Goal: Task Accomplishment & Management: Manage account settings

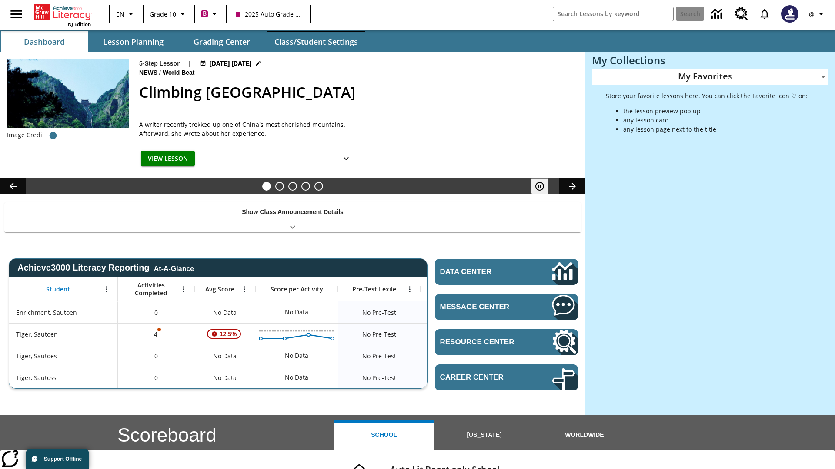
click at [316, 42] on button "Class/Student Settings" at bounding box center [316, 41] width 98 height 21
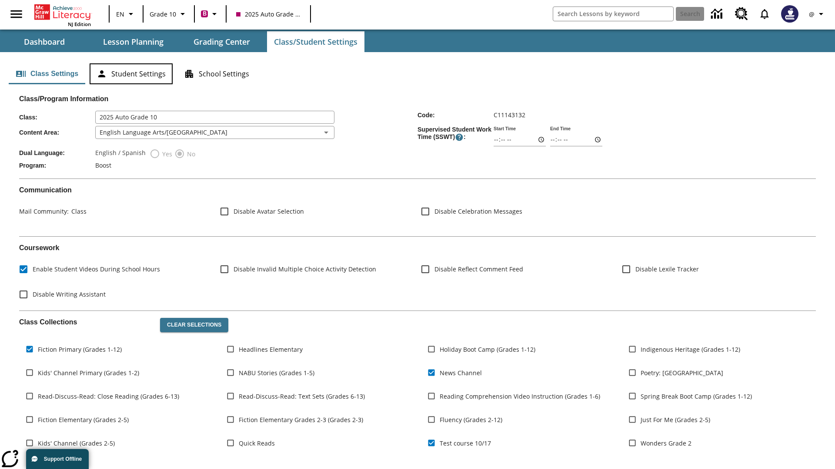
click at [131, 74] on button "Student Settings" at bounding box center [131, 73] width 83 height 21
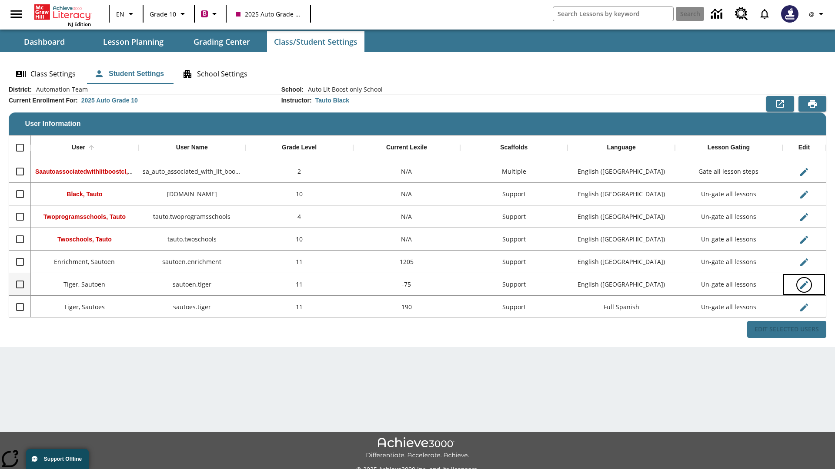
click at [803, 285] on icon "Edit User" at bounding box center [804, 285] width 8 height 8
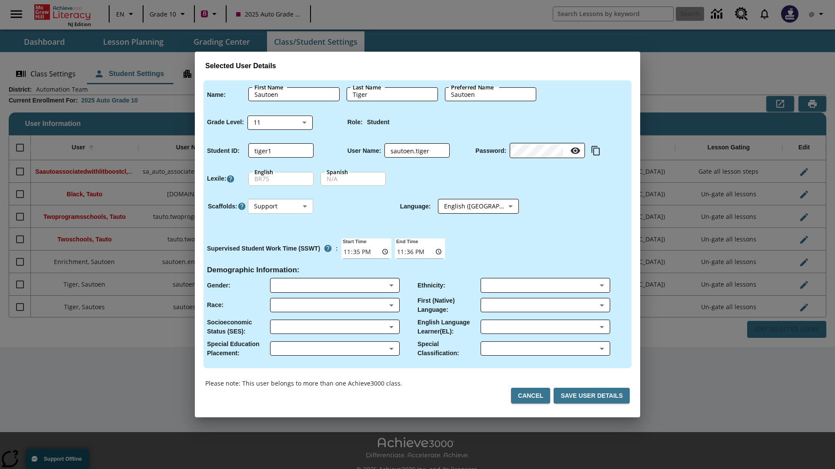
click at [280, 206] on body "Skip to main content NJ Edition EN Grade 10 B 2025 Auto Grade 10 Search 0 @ Das…" at bounding box center [417, 244] width 835 height 489
click at [280, 239] on li "Support" at bounding box center [280, 239] width 65 height 14
click at [470, 206] on body "Skip to main content NJ Edition EN Grade 10 B 2025 Auto Grade 10 Search 0 @ Das…" at bounding box center [417, 244] width 835 height 489
click at [280, 206] on body "Skip to main content NJ Edition EN Grade 10 B 2025 Auto Grade 10 Search 0 @ Das…" at bounding box center [417, 244] width 835 height 489
click at [280, 253] on li "Enrichment" at bounding box center [280, 253] width 65 height 14
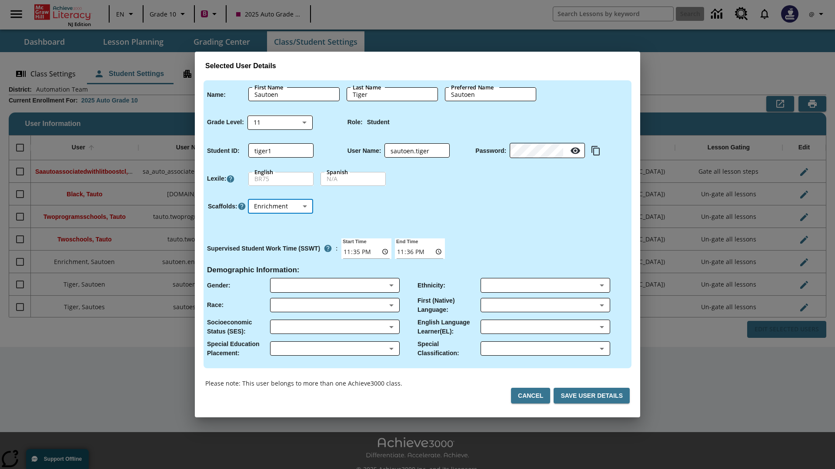
click at [280, 206] on body "Skip to main content NJ Edition EN Grade 10 B 2025 Auto Grade 10 Search 0 @ Das…" at bounding box center [417, 244] width 835 height 489
click at [280, 224] on li "Standard" at bounding box center [280, 224] width 65 height 14
click at [280, 206] on body "Skip to main content NJ Edition EN Grade 10 B 2025 Auto Grade 10 Search 0 @ Das…" at bounding box center [417, 244] width 835 height 489
click at [280, 267] on li "Multiple" at bounding box center [280, 267] width 65 height 14
type input "M"
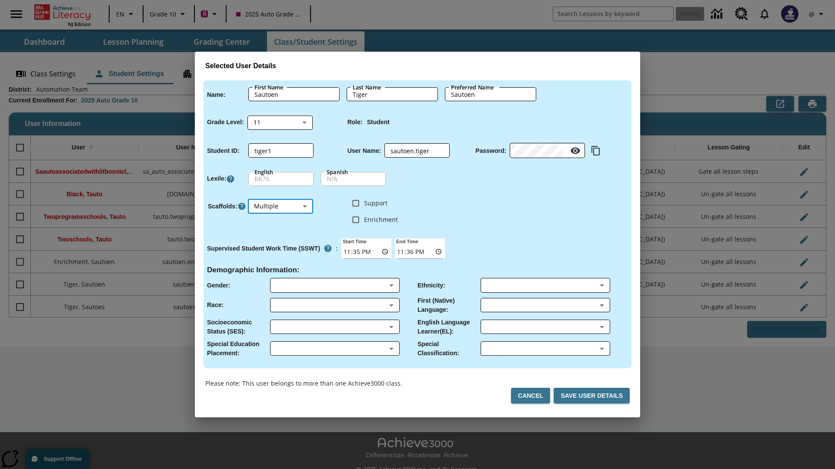
click at [356, 220] on input "Enrichment" at bounding box center [355, 220] width 17 height 17
checkbox input "true"
click at [356, 203] on input "Support" at bounding box center [355, 203] width 17 height 17
checkbox input "true"
click at [470, 206] on body "Skip to main content NJ Edition EN Grade 10 B 2025 Auto Grade 10 Search 0 @ Das…" at bounding box center [417, 244] width 835 height 489
